Goal: Transaction & Acquisition: Purchase product/service

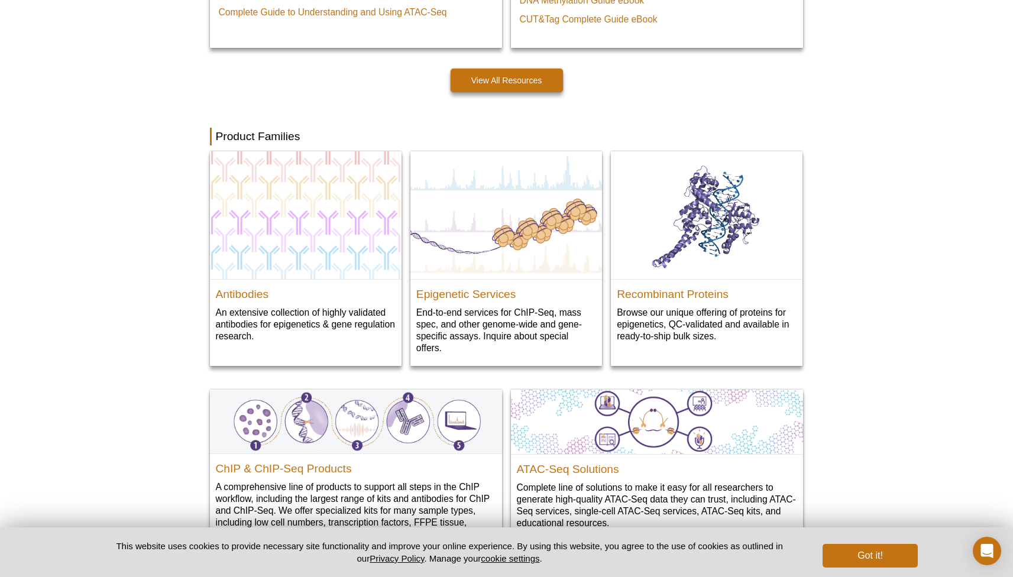
scroll to position [1103, 0]
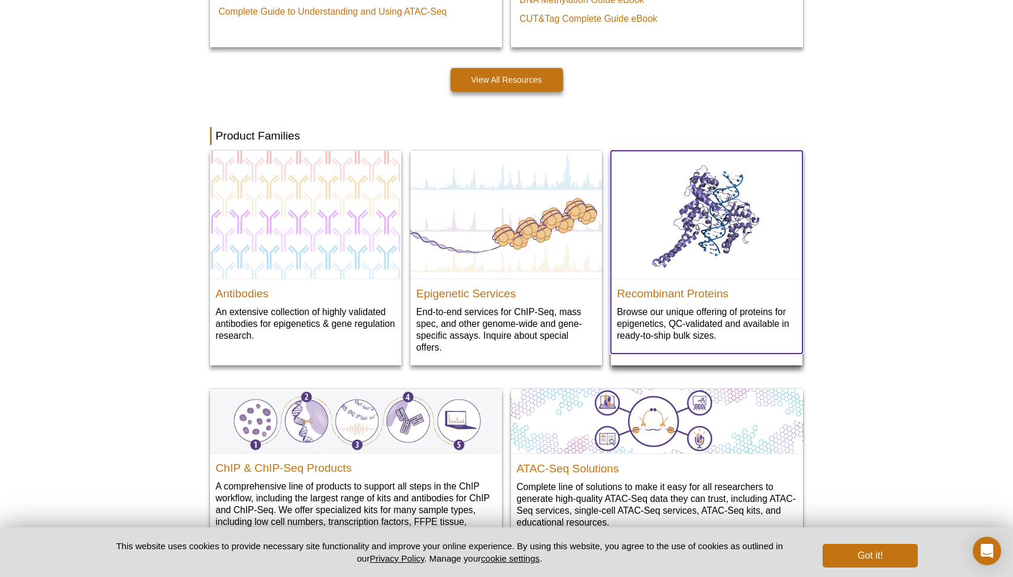
click at [697, 241] on img at bounding box center [707, 215] width 192 height 128
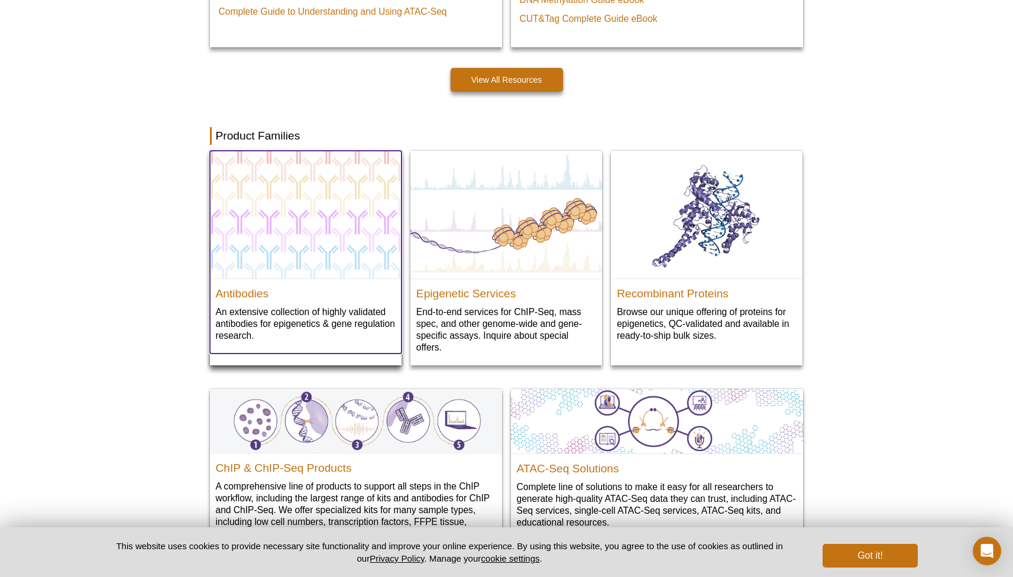
click at [343, 255] on img at bounding box center [306, 215] width 192 height 128
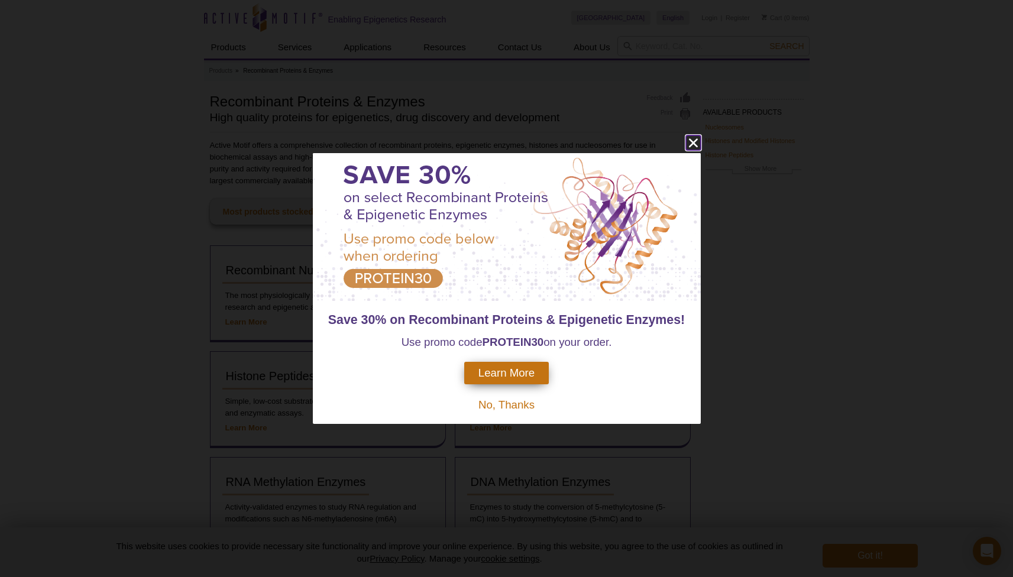
click at [697, 141] on icon "close" at bounding box center [693, 142] width 15 height 15
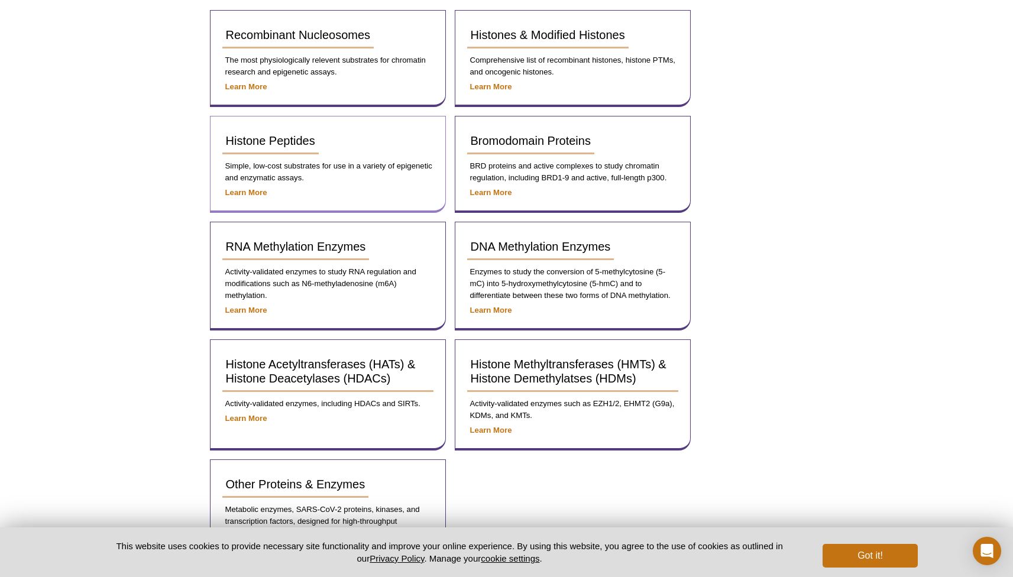
scroll to position [250, 0]
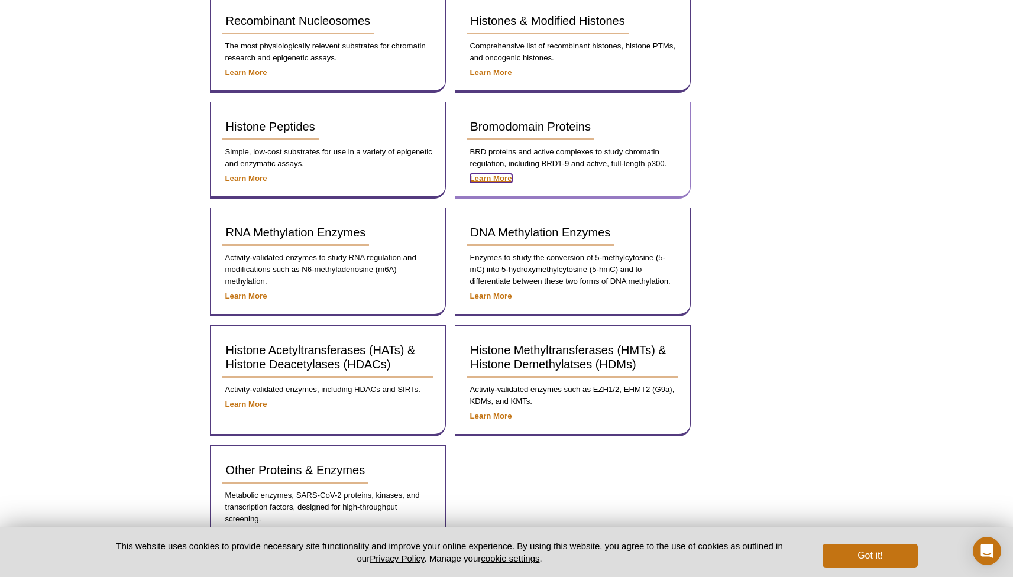
click at [491, 176] on strong "Learn More" at bounding box center [491, 178] width 42 height 9
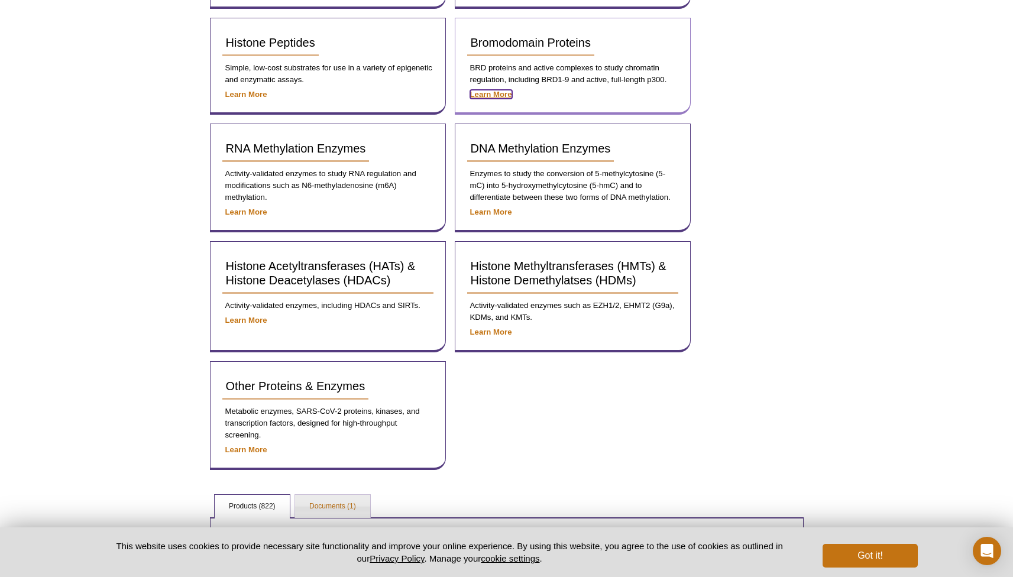
scroll to position [336, 0]
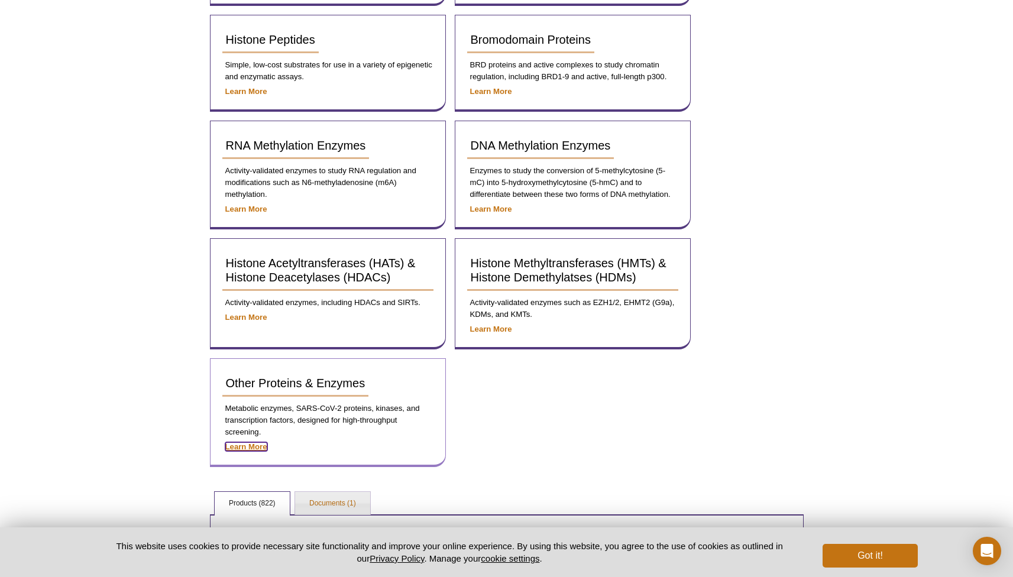
click at [258, 449] on strong "Learn More" at bounding box center [246, 446] width 42 height 9
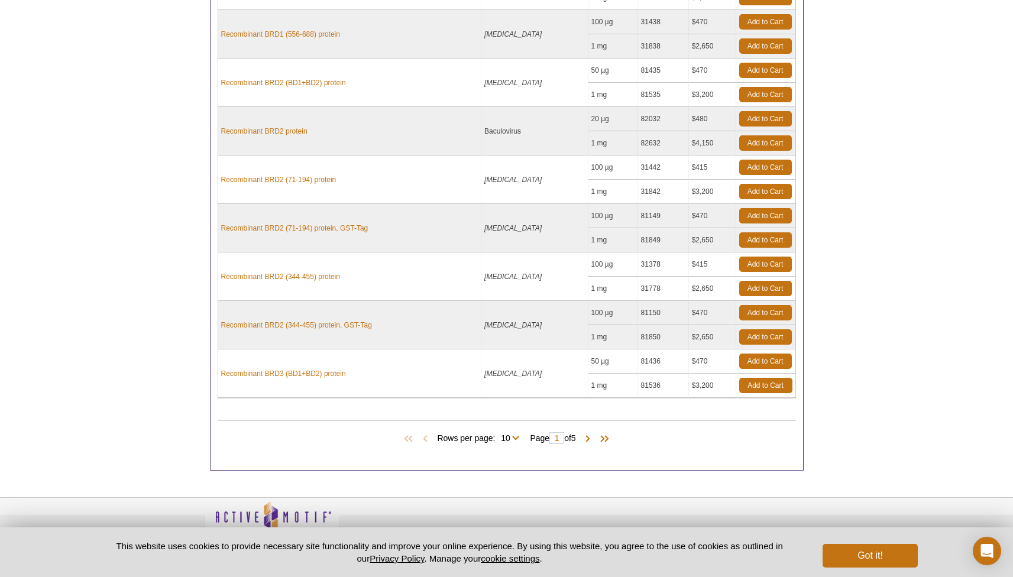
scroll to position [527, 0]
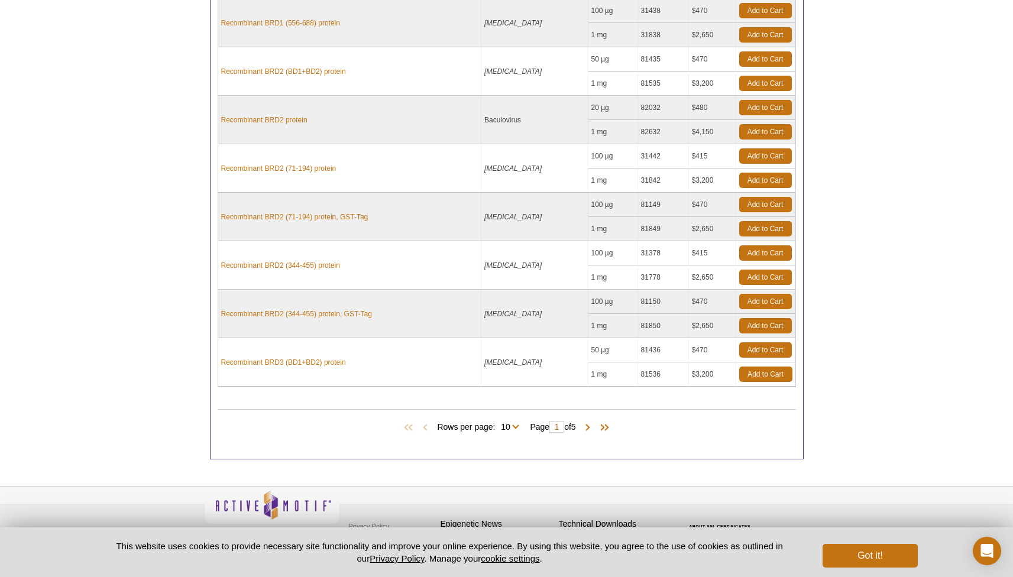
click at [520, 420] on span "Rows per page: 10 25 All 10" at bounding box center [480, 426] width 87 height 12
click at [513, 424] on select "10 25 All" at bounding box center [505, 429] width 21 height 11
select select "47"
click at [495, 424] on select "10 25 All" at bounding box center [505, 429] width 21 height 11
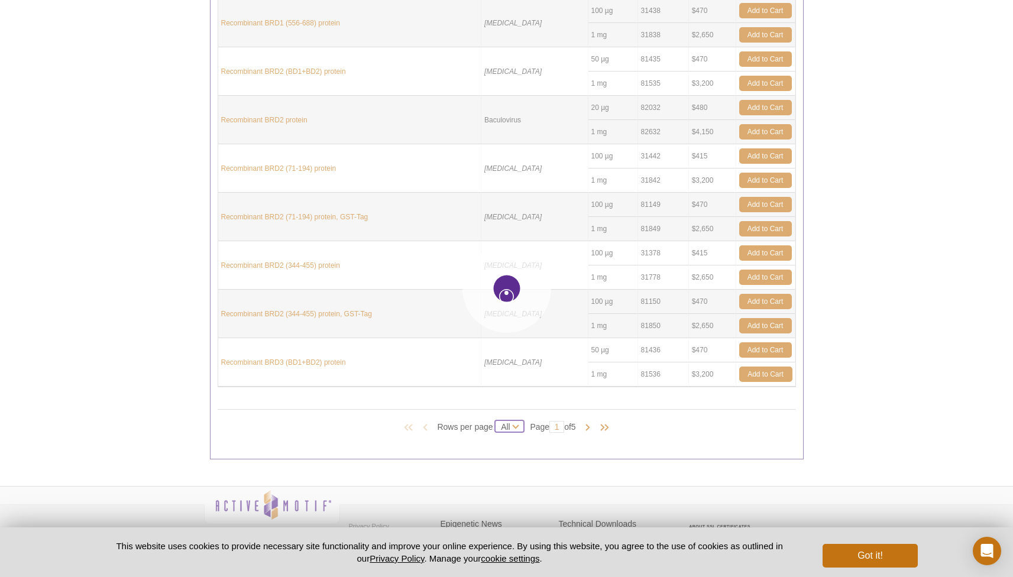
select select "47"
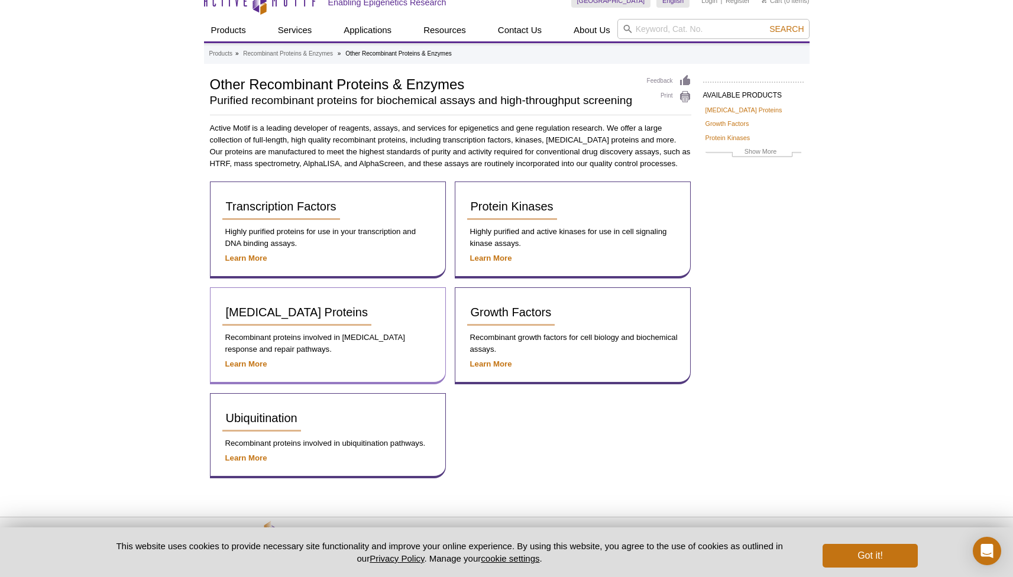
scroll to position [60, 0]
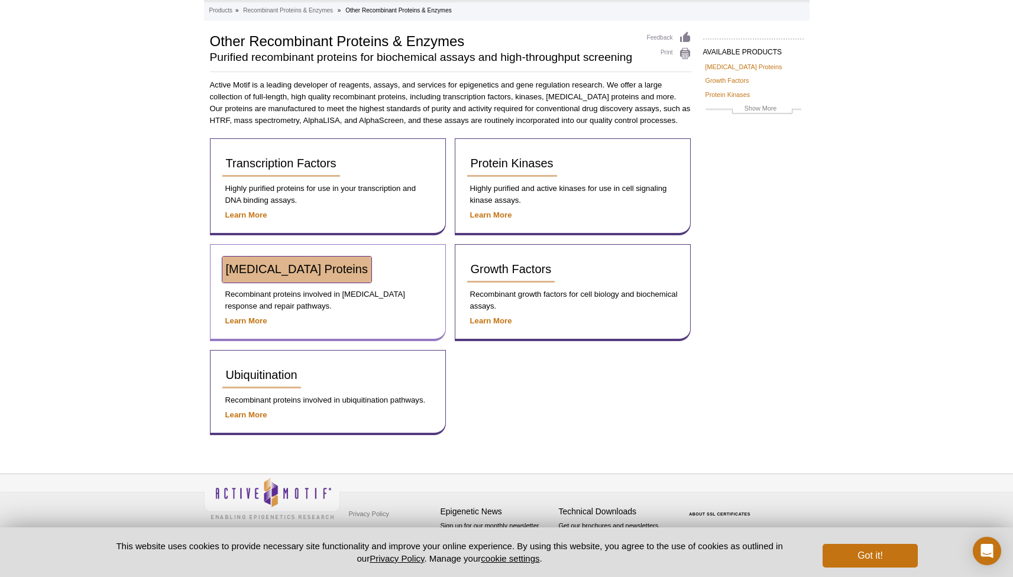
click at [297, 272] on span "[MEDICAL_DATA] Proteins" at bounding box center [297, 269] width 142 height 13
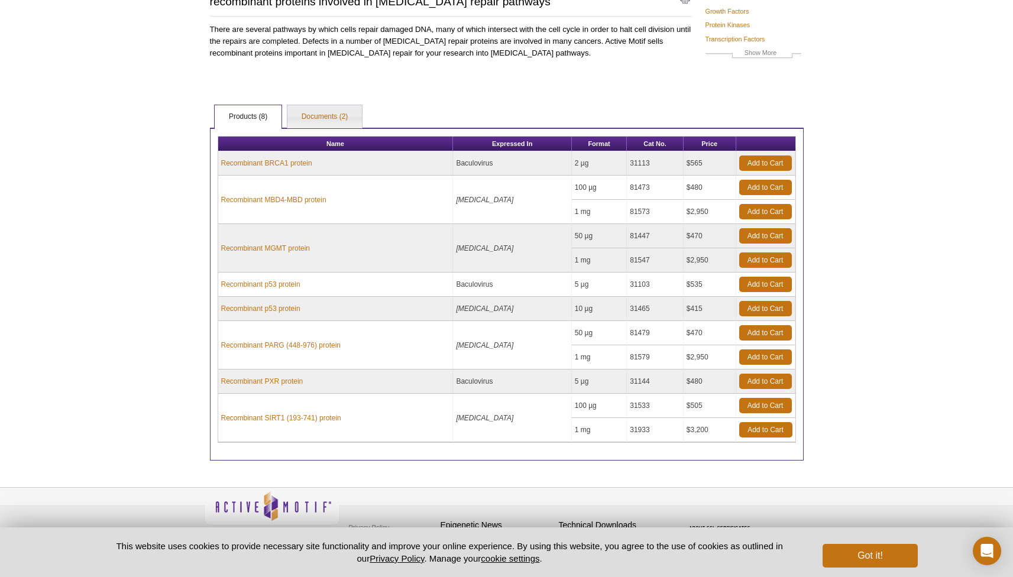
scroll to position [130, 0]
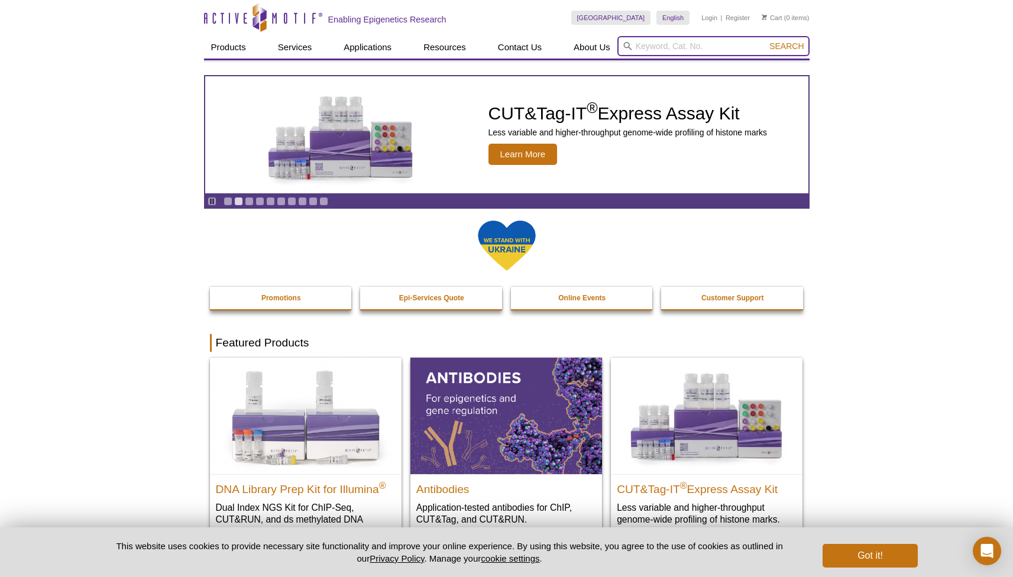
click at [655, 48] on input "search" at bounding box center [713, 46] width 192 height 20
type input "brca1"
click at [766, 41] on button "Search" at bounding box center [786, 46] width 41 height 11
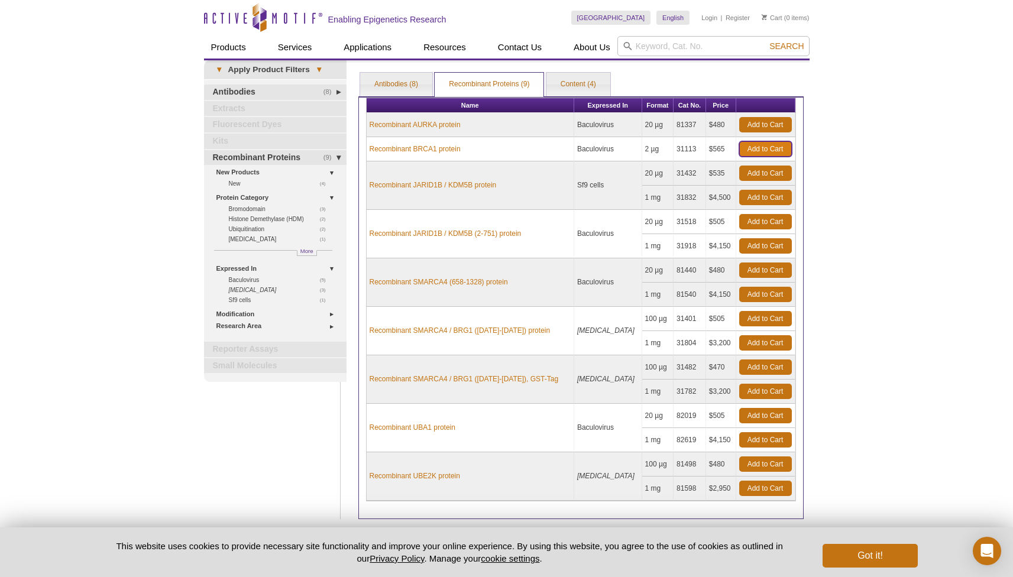
click at [750, 146] on link "Add to Cart" at bounding box center [765, 148] width 53 height 15
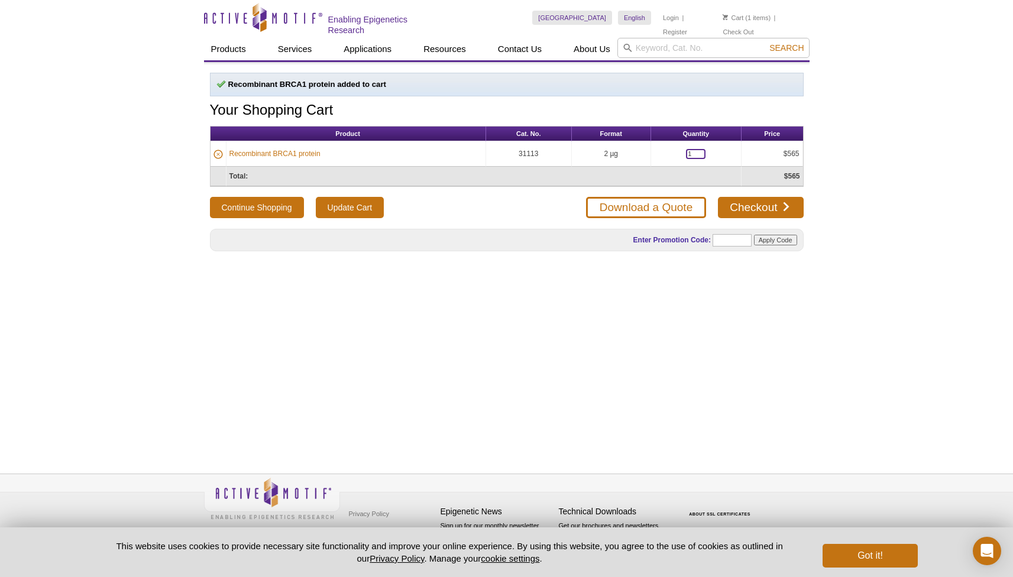
drag, startPoint x: 699, startPoint y: 154, endPoint x: 651, endPoint y: 143, distance: 49.1
click at [652, 143] on td "1" at bounding box center [696, 153] width 90 height 25
type input "10"
click at [819, 183] on div "Active Motif Logo Enabling Epigenetics Research 1 Search Skip to content Active…" at bounding box center [506, 288] width 1013 height 577
click at [733, 240] on input "text" at bounding box center [732, 240] width 39 height 12
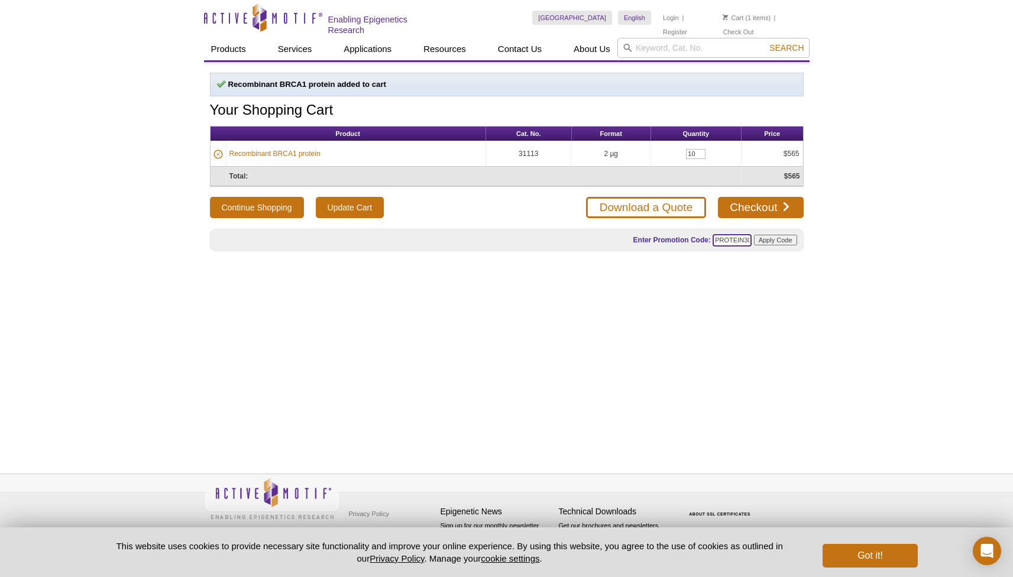
scroll to position [0, 2]
type input "PROTEIN30"
click at [784, 240] on input "Apply Code" at bounding box center [775, 240] width 43 height 11
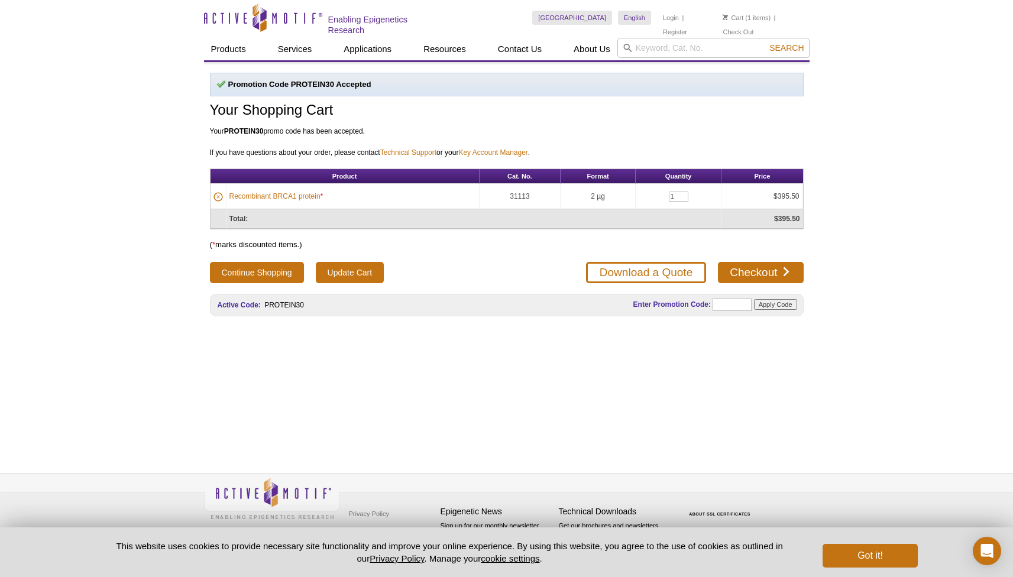
click at [171, 286] on div "Active Motif Logo Enabling Epigenetics Research 1 Search Skip to content Active…" at bounding box center [506, 288] width 1013 height 577
